Goal: Information Seeking & Learning: Learn about a topic

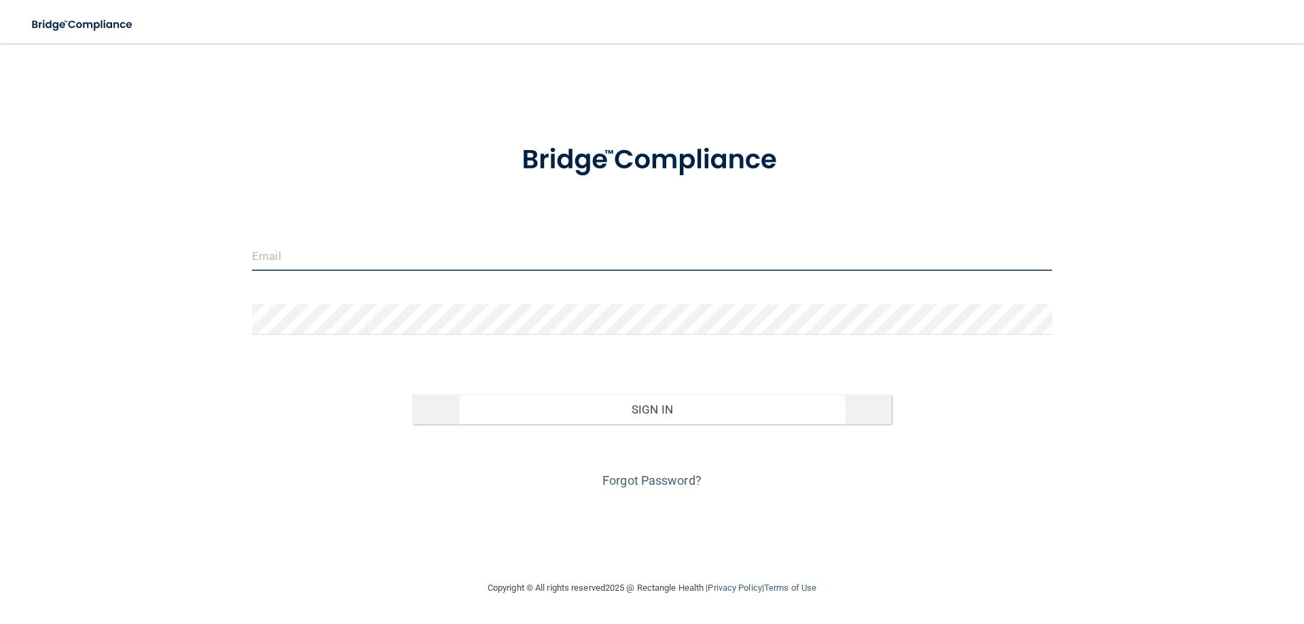
type input "[EMAIL_ADDRESS][DOMAIN_NAME]"
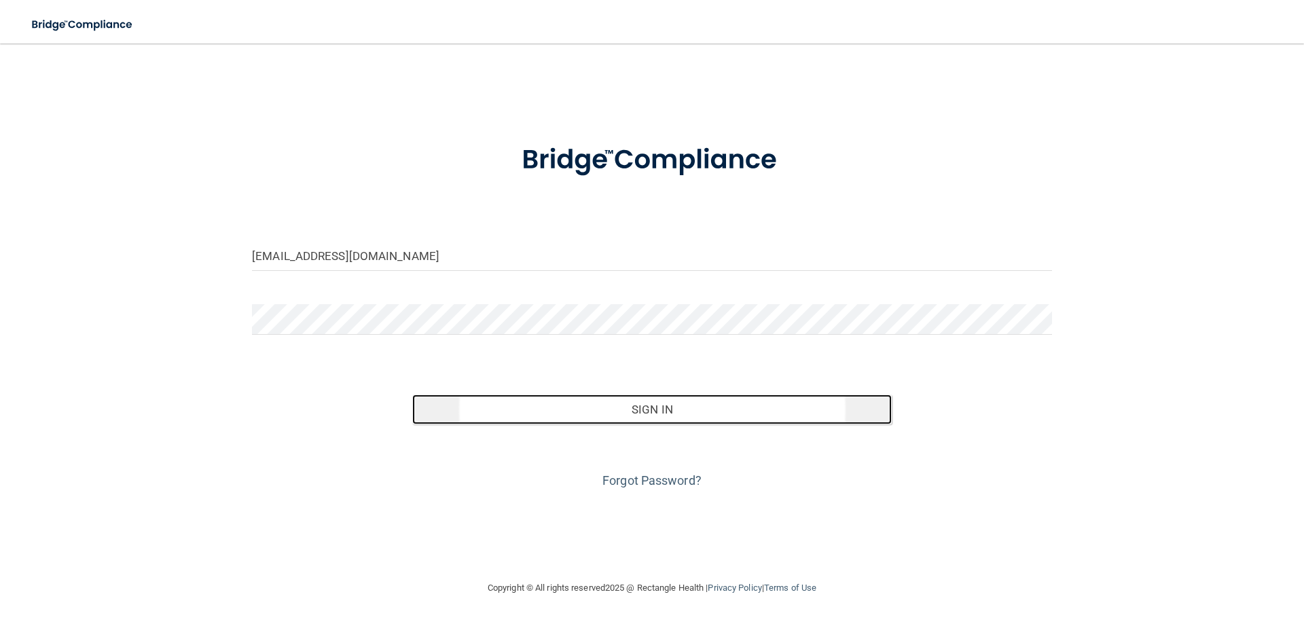
click at [706, 407] on button "Sign In" at bounding box center [652, 410] width 480 height 30
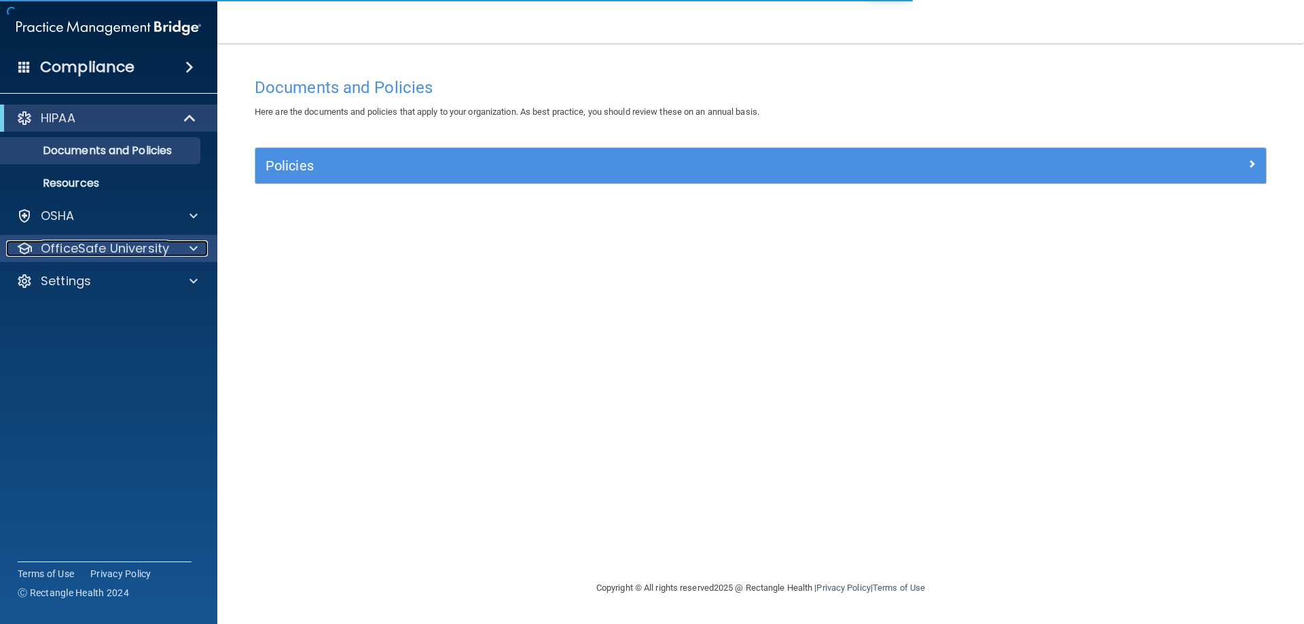
click at [75, 251] on p "OfficeSafe University" at bounding box center [105, 248] width 128 height 16
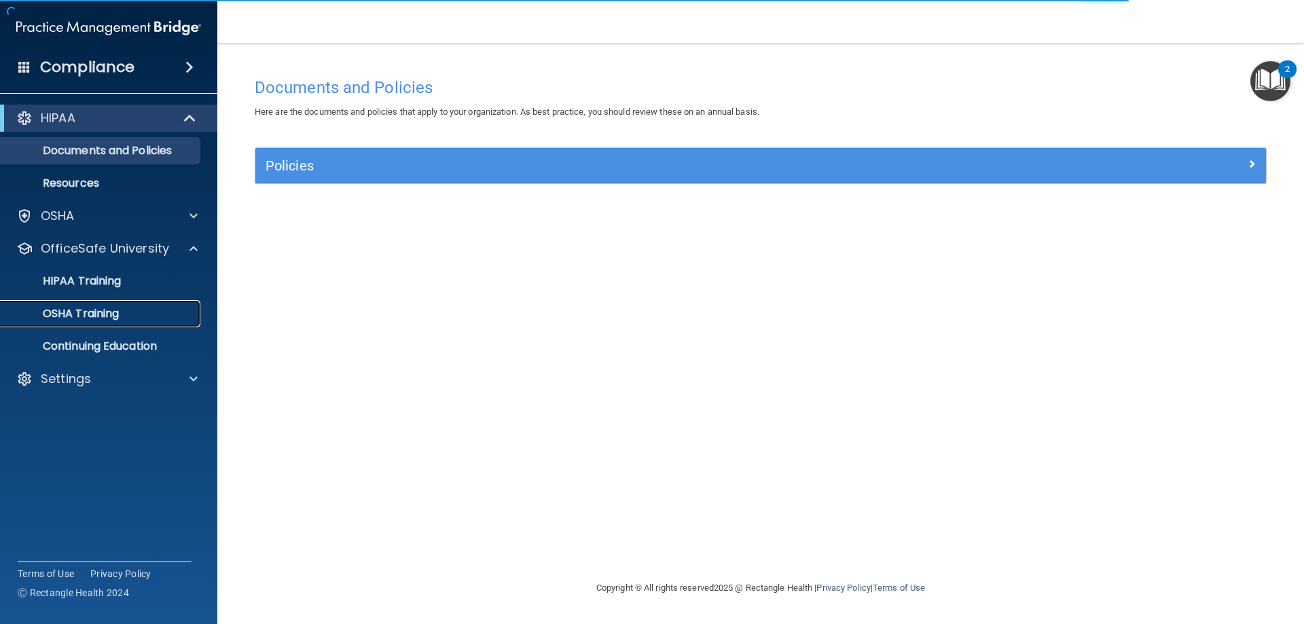
click at [64, 314] on p "OSHA Training" at bounding box center [64, 314] width 110 height 14
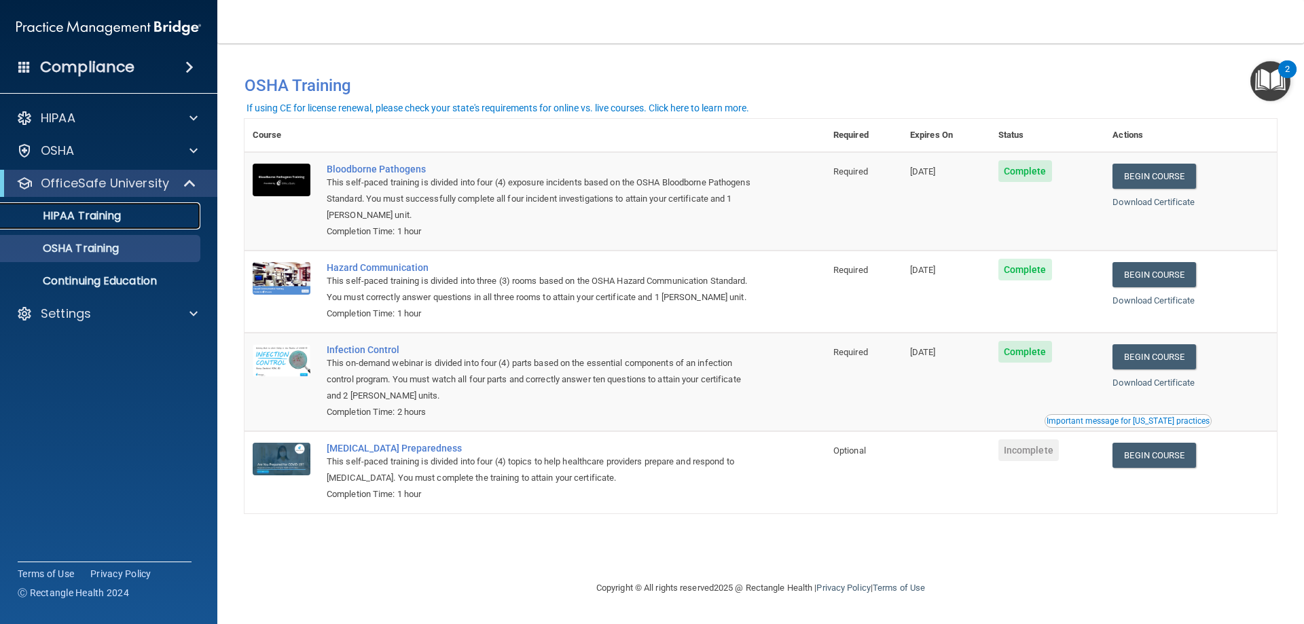
click at [77, 217] on p "HIPAA Training" at bounding box center [65, 216] width 112 height 14
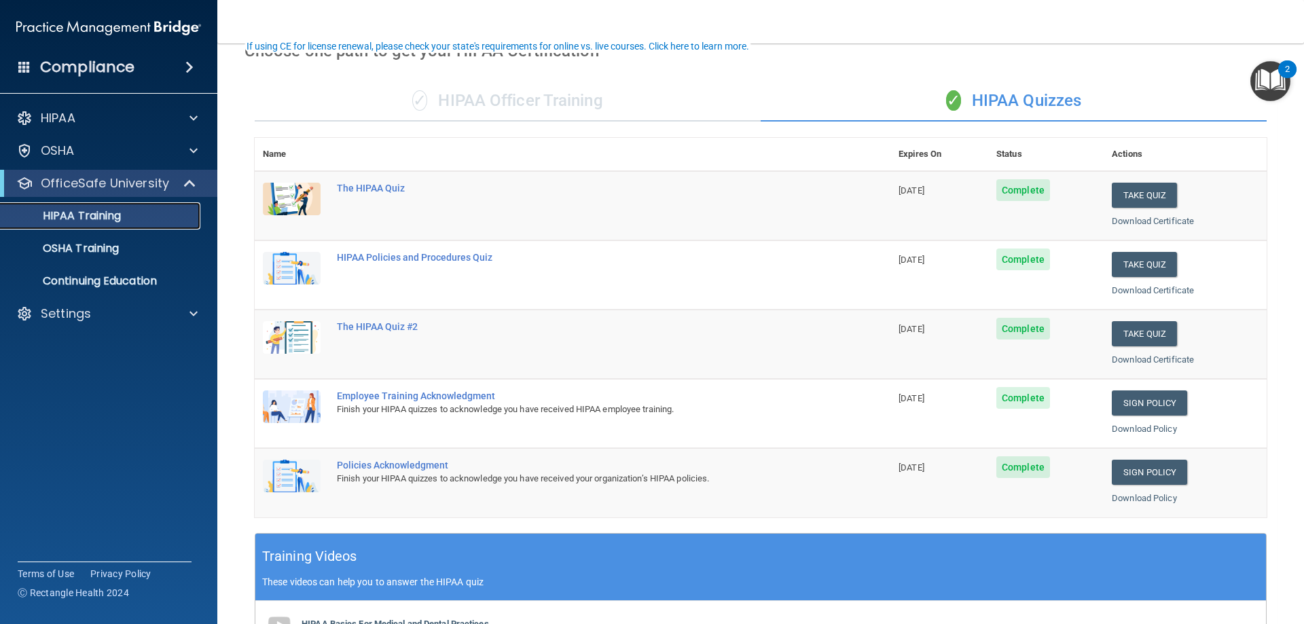
scroll to position [136, 0]
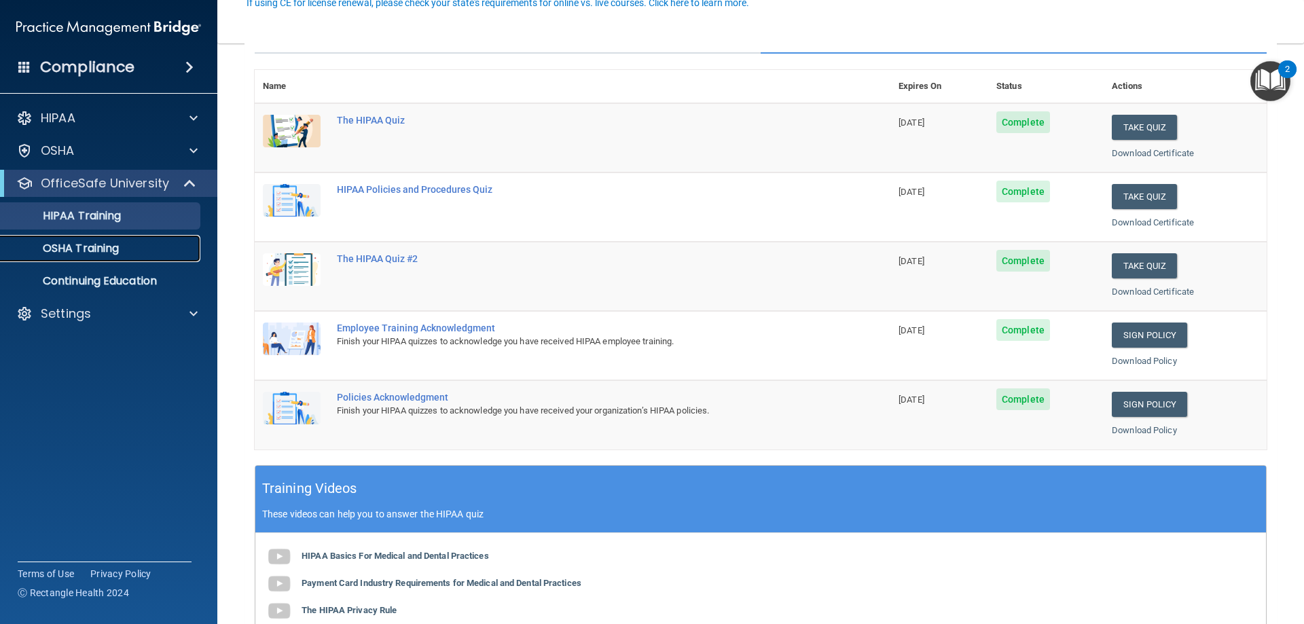
click at [94, 249] on p "OSHA Training" at bounding box center [64, 249] width 110 height 14
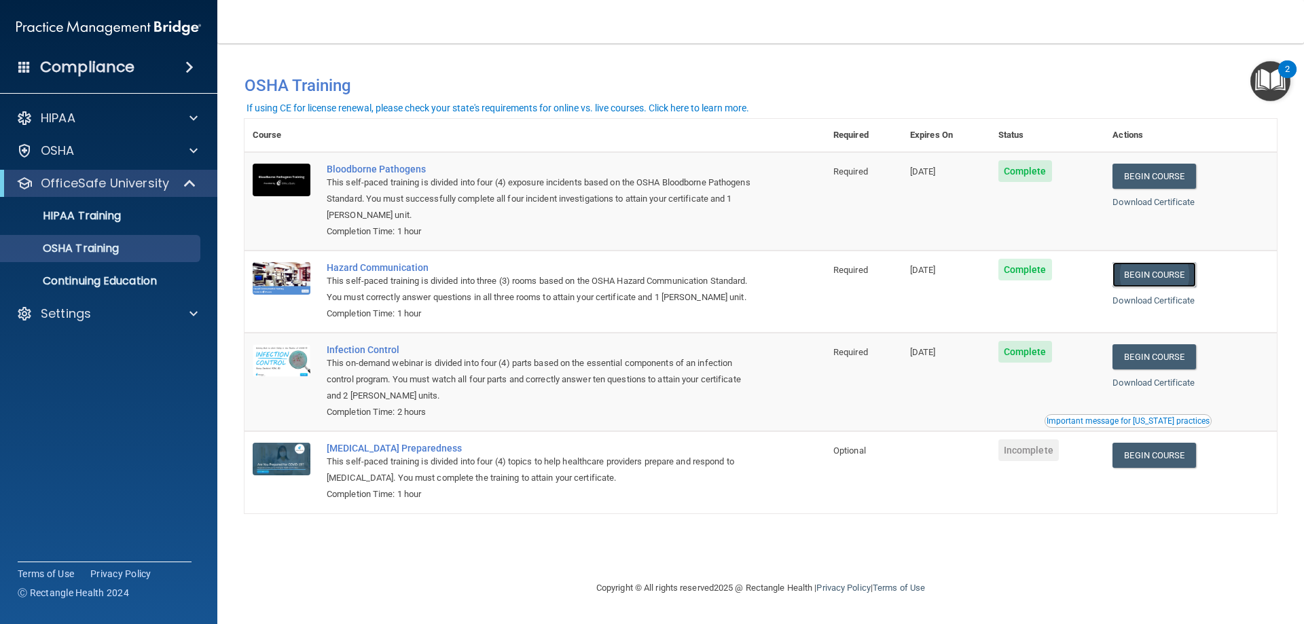
click at [1148, 277] on link "Begin Course" at bounding box center [1153, 274] width 83 height 25
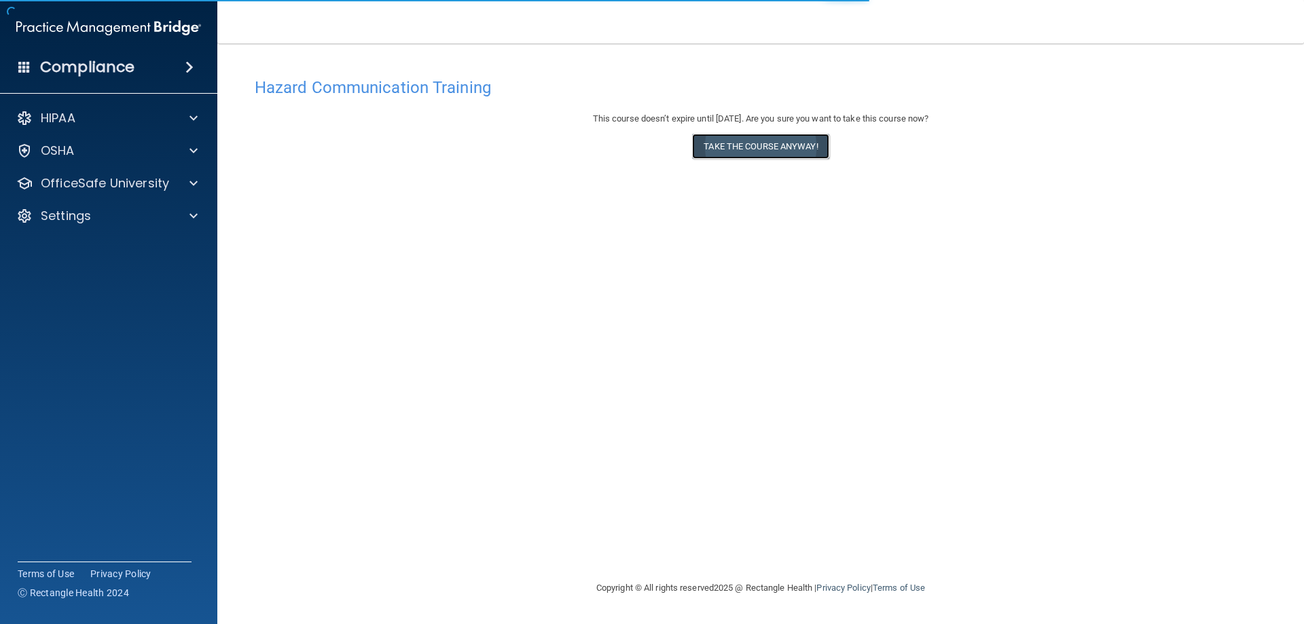
click at [787, 136] on button "Take the course anyway!" at bounding box center [760, 146] width 136 height 25
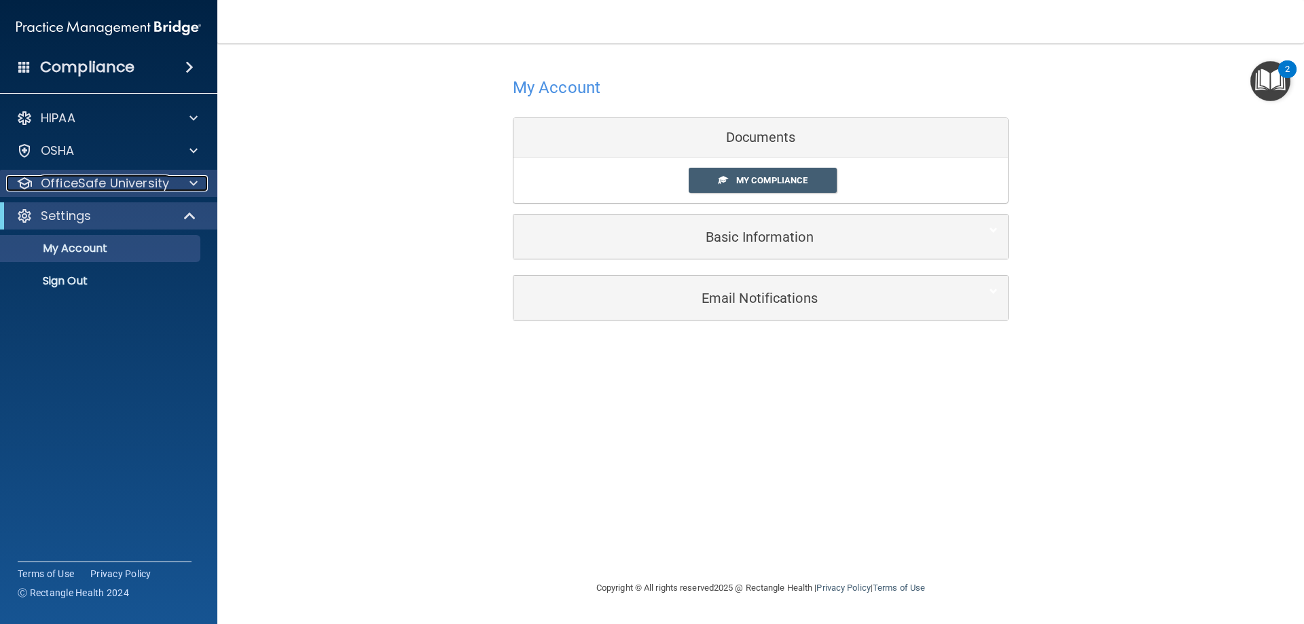
click at [107, 180] on p "OfficeSafe University" at bounding box center [105, 183] width 128 height 16
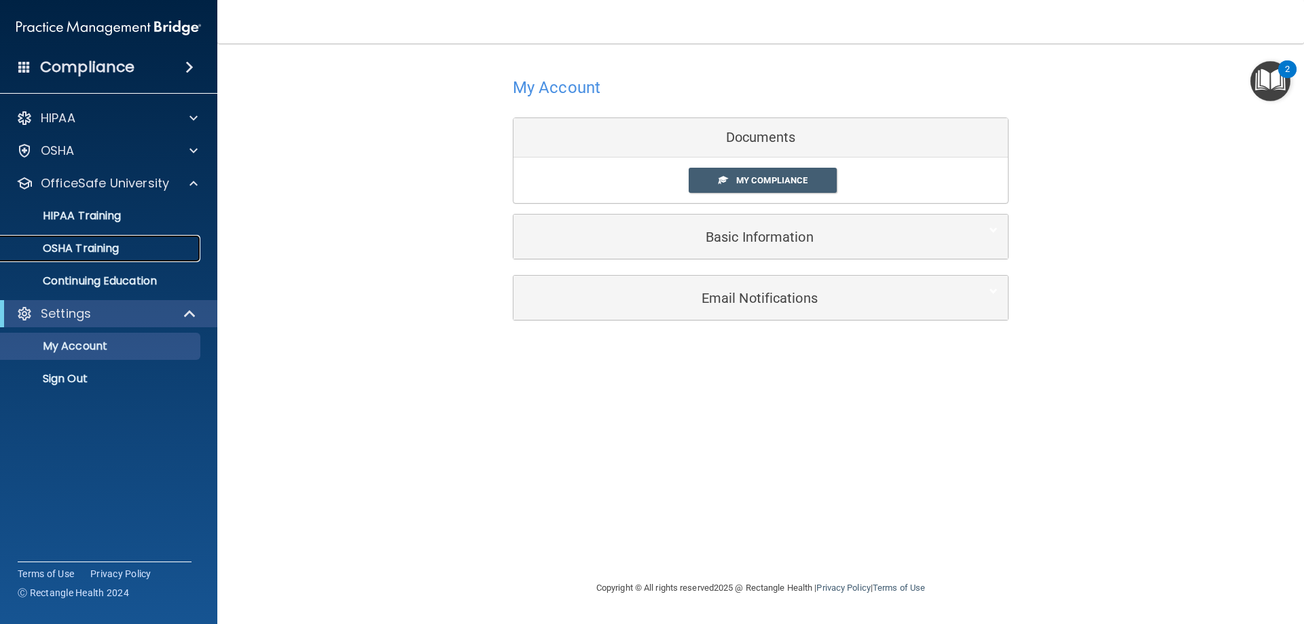
click at [72, 245] on p "OSHA Training" at bounding box center [64, 249] width 110 height 14
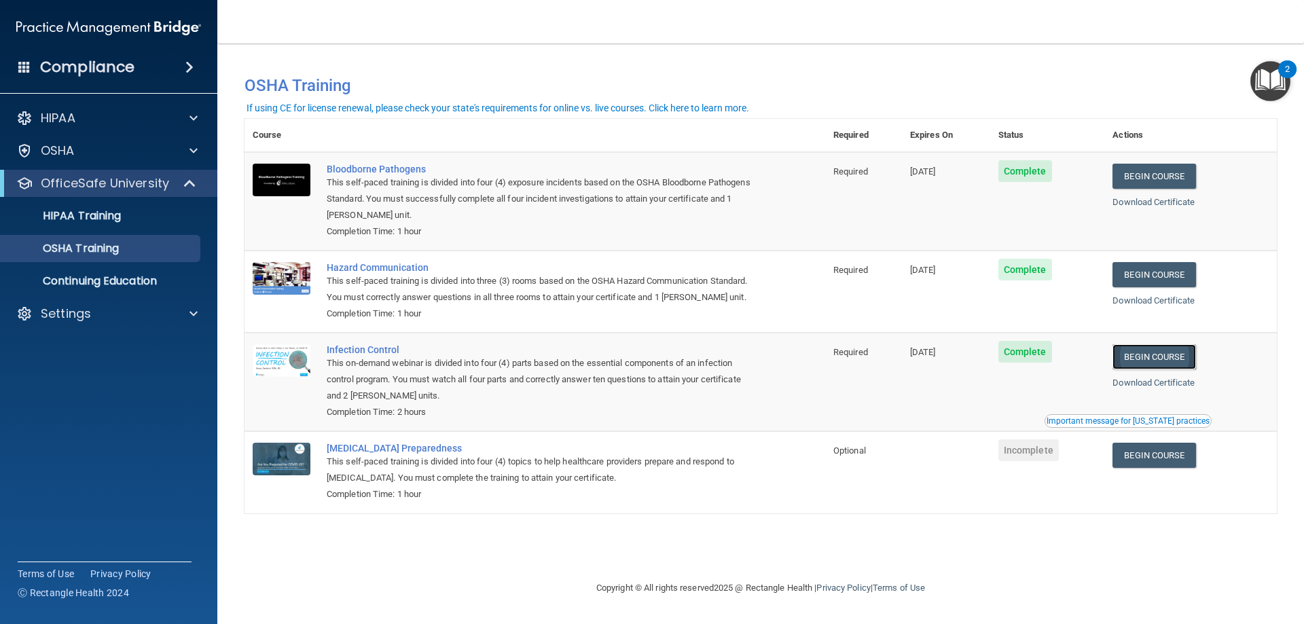
click at [1157, 359] on link "Begin Course" at bounding box center [1153, 356] width 83 height 25
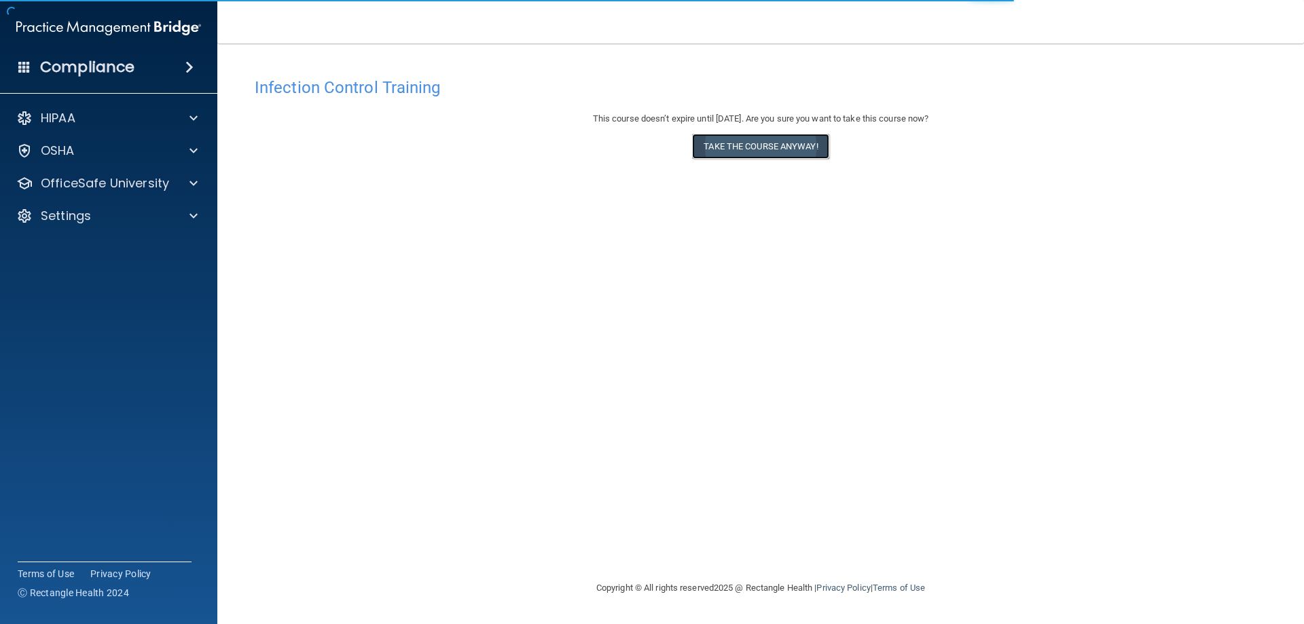
click at [765, 145] on button "Take the course anyway!" at bounding box center [760, 146] width 136 height 25
